Goal: Find specific fact: Find contact information

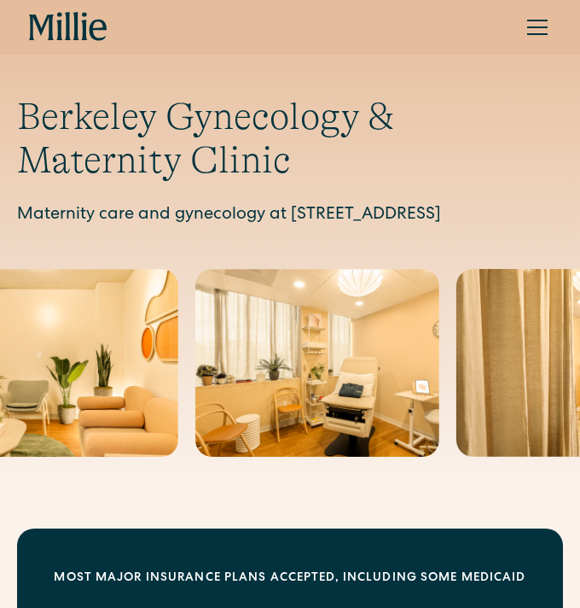
click at [542, 18] on div "menu" at bounding box center [537, 27] width 41 height 41
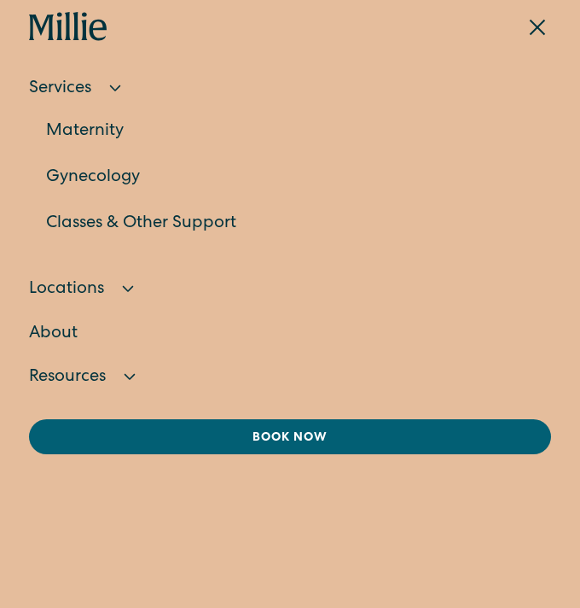
click at [90, 176] on link "Gynecology" at bounding box center [298, 177] width 505 height 46
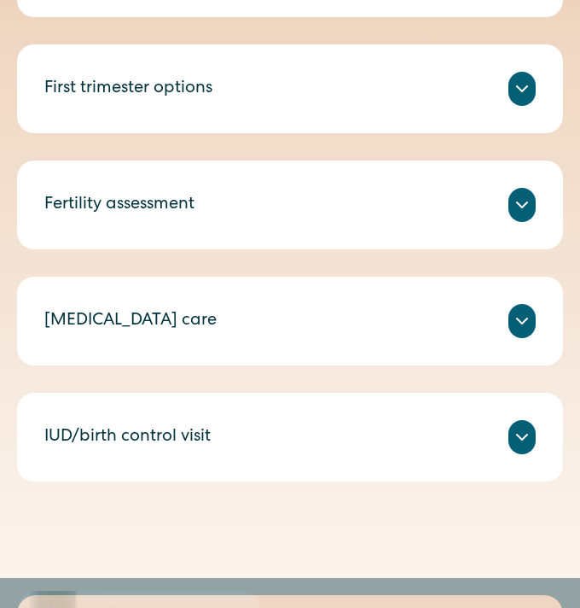
scroll to position [1668, 0]
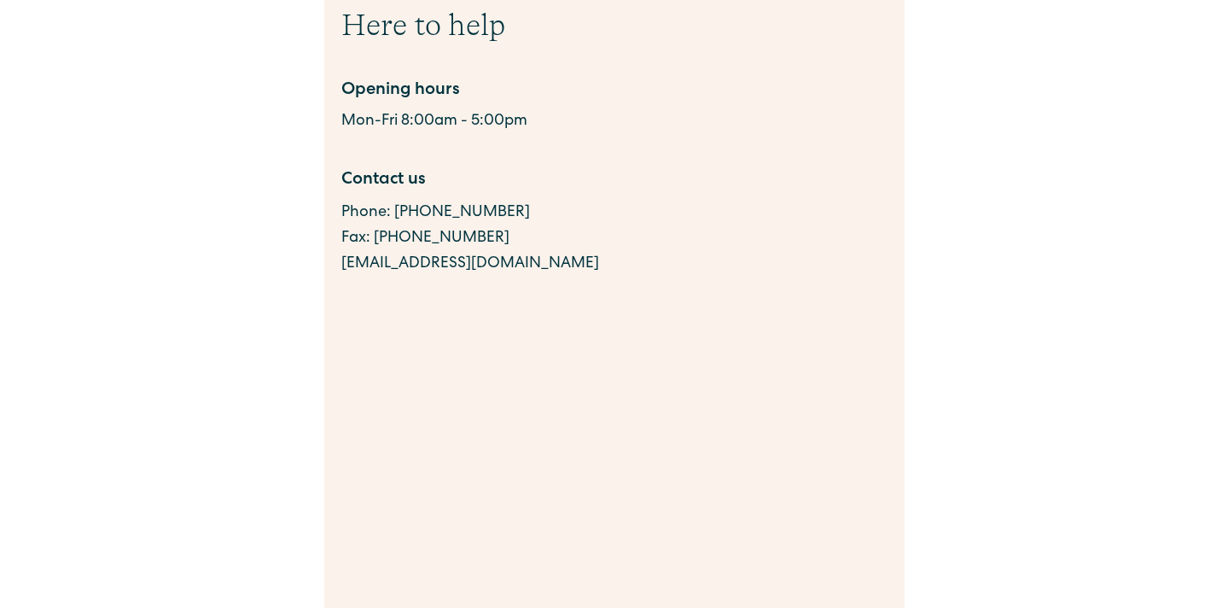
scroll to position [846, 0]
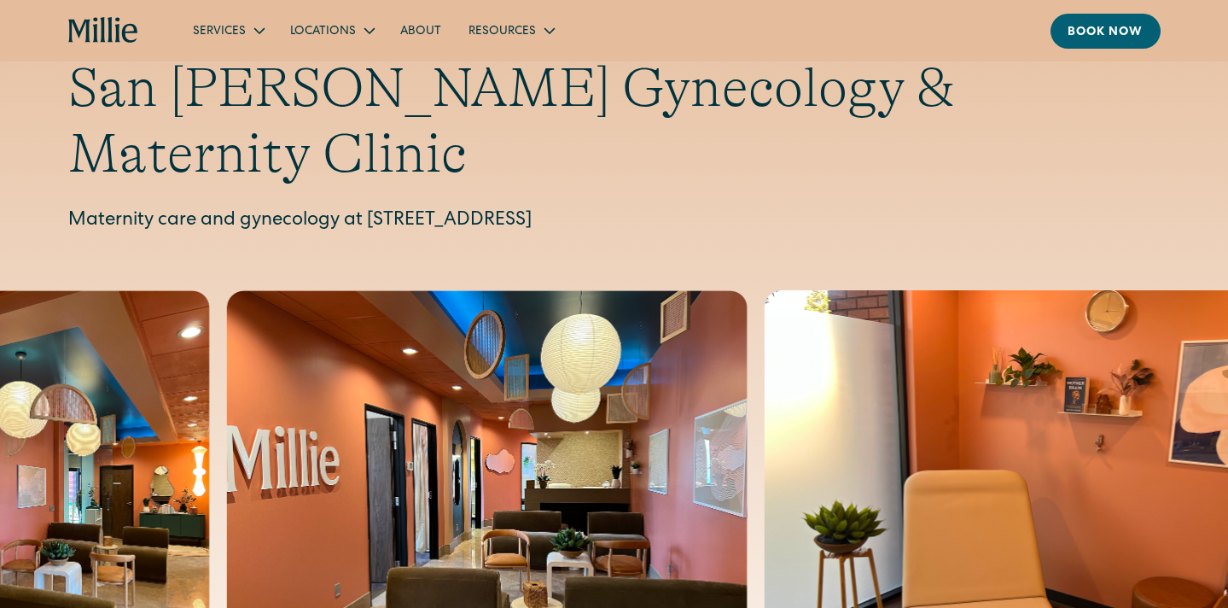
scroll to position [65, 0]
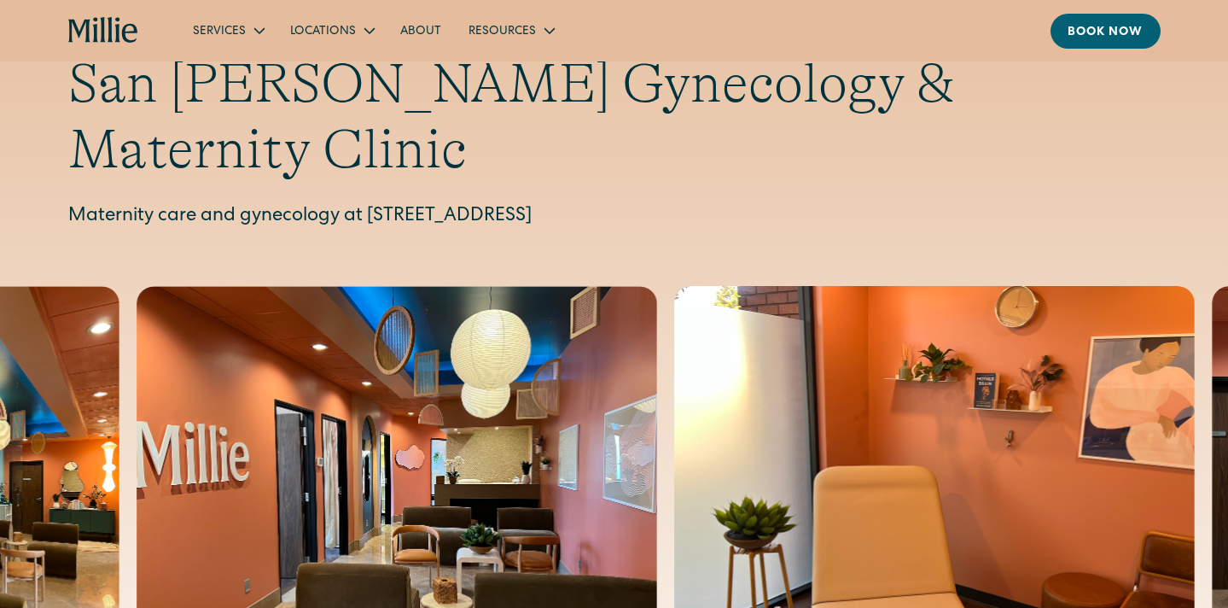
drag, startPoint x: 366, startPoint y: 150, endPoint x: 805, endPoint y: 156, distance: 438.8
click at [805, 203] on p "Maternity care and gynecology at [STREET_ADDRESS]" at bounding box center [614, 217] width 1093 height 28
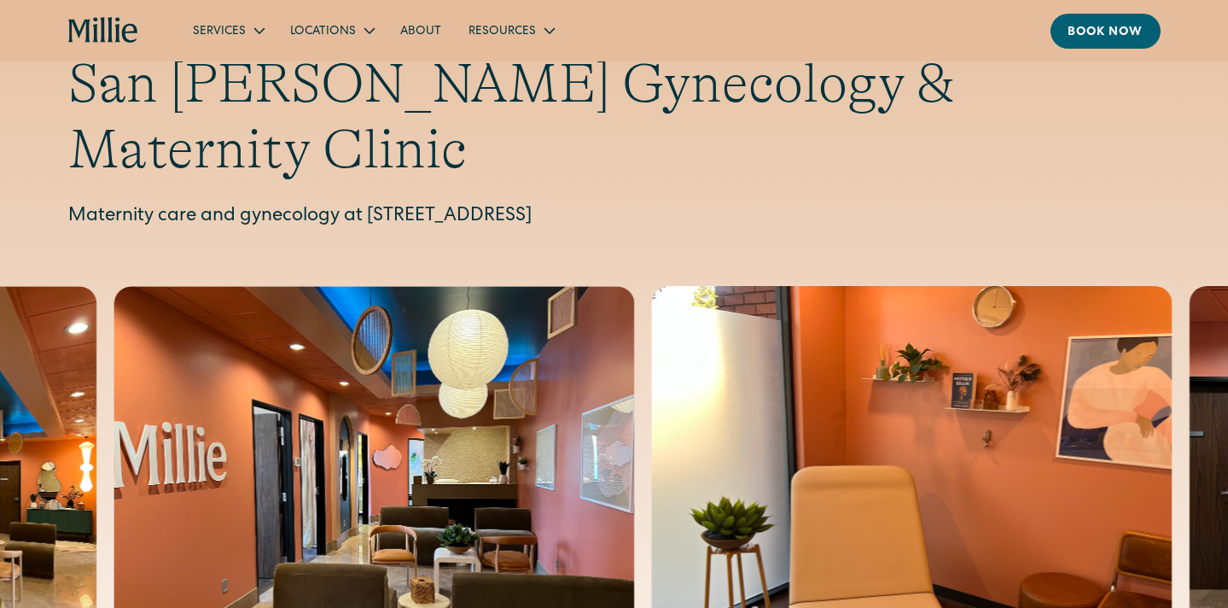
copy p "1471 Saratoga Ave, Suite 101, San Jose, CA 95129"
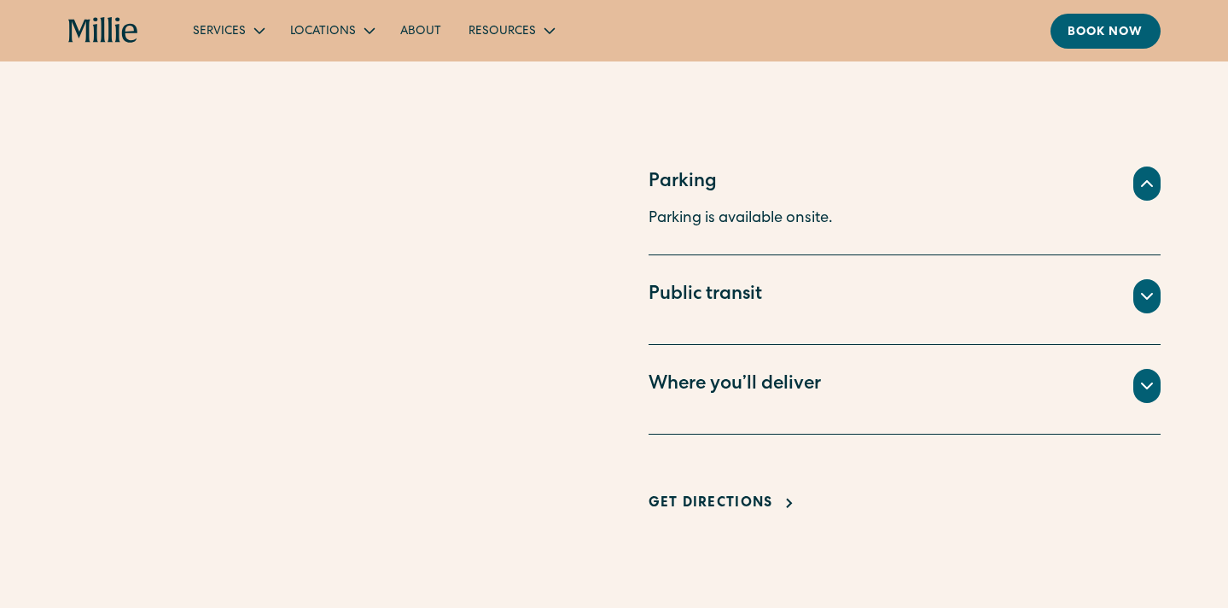
scroll to position [726, 0]
